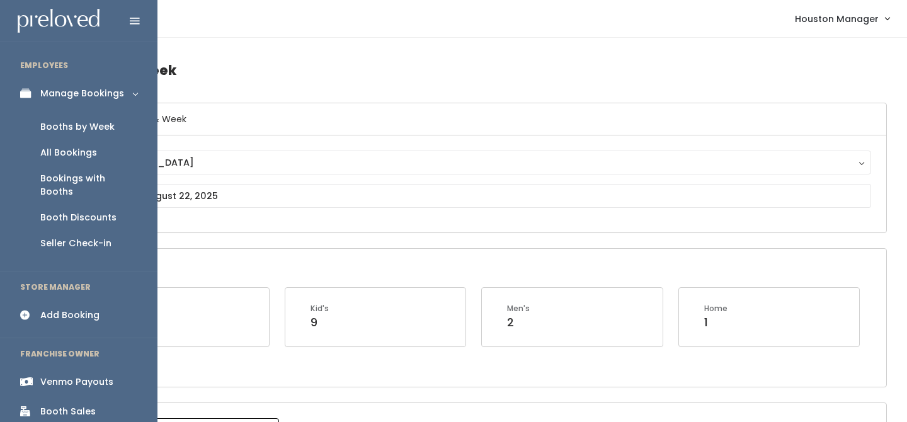
click at [65, 98] on div "Manage Bookings" at bounding box center [82, 93] width 84 height 13
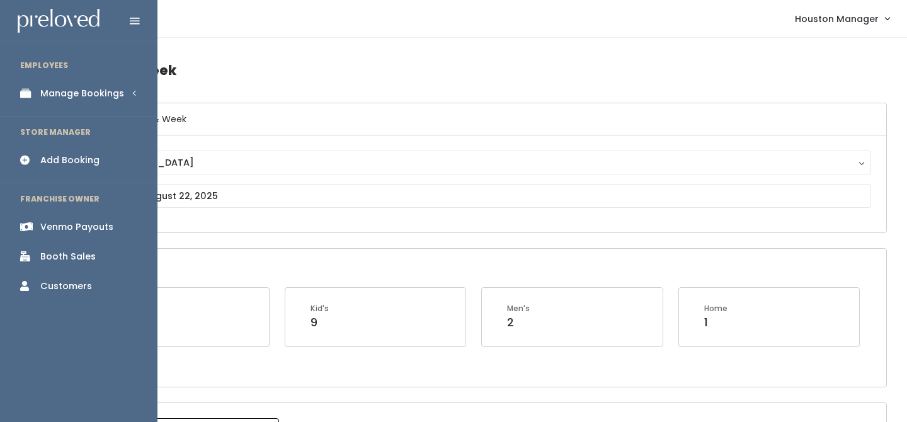
click at [82, 95] on div "Manage Bookings" at bounding box center [82, 93] width 84 height 13
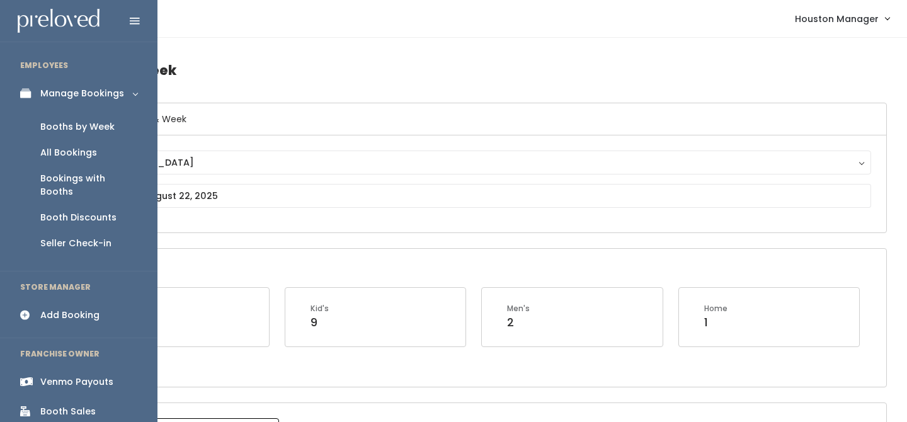
click at [77, 122] on div "Booths by Week" at bounding box center [77, 126] width 74 height 13
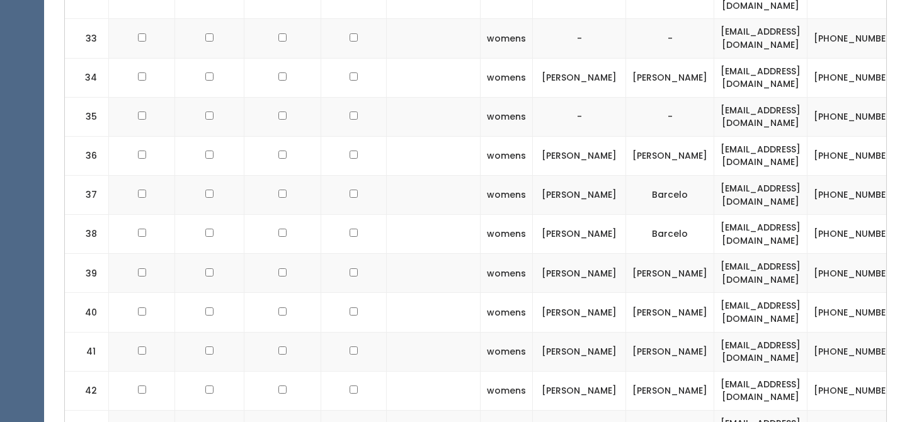
scroll to position [1686, 0]
